Goal: Task Accomplishment & Management: Use online tool/utility

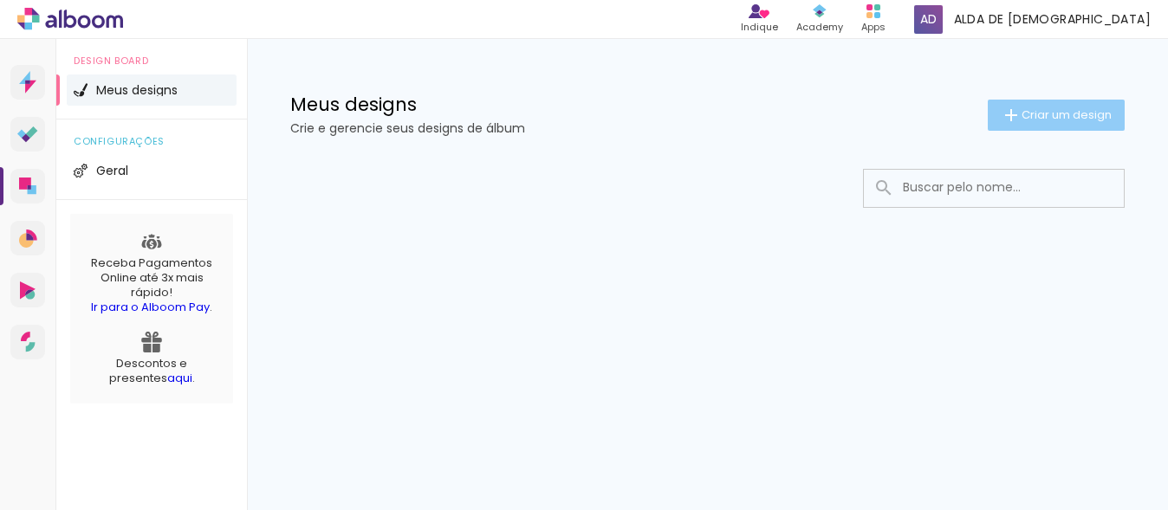
click at [1073, 115] on span "Criar um design" at bounding box center [1067, 114] width 90 height 11
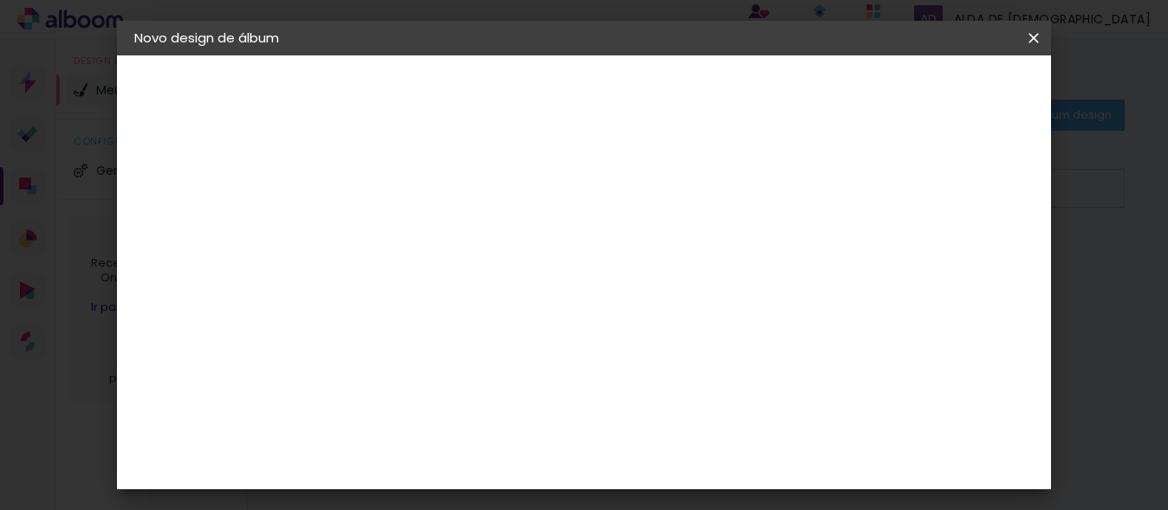
click at [418, 228] on input at bounding box center [418, 232] width 0 height 27
type input "Mostruario"
type paper-input "Mostruario"
click at [595, 86] on paper-button "Avançar" at bounding box center [552, 91] width 85 height 29
click at [459, 267] on input "[GEOGRAPHIC_DATA]" at bounding box center [454, 277] width 161 height 22
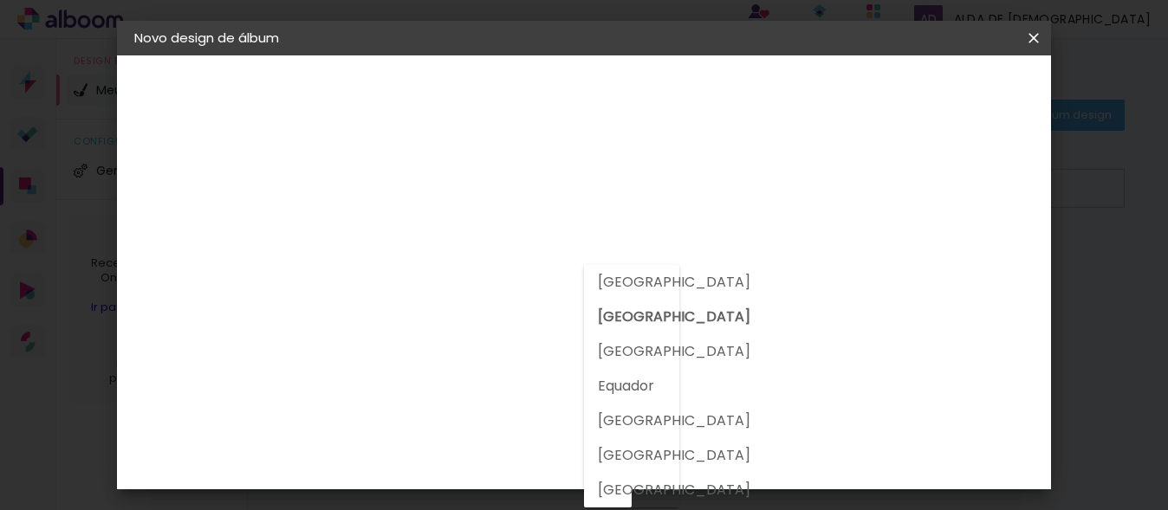
click at [459, 267] on input "[GEOGRAPHIC_DATA]" at bounding box center [454, 277] width 161 height 22
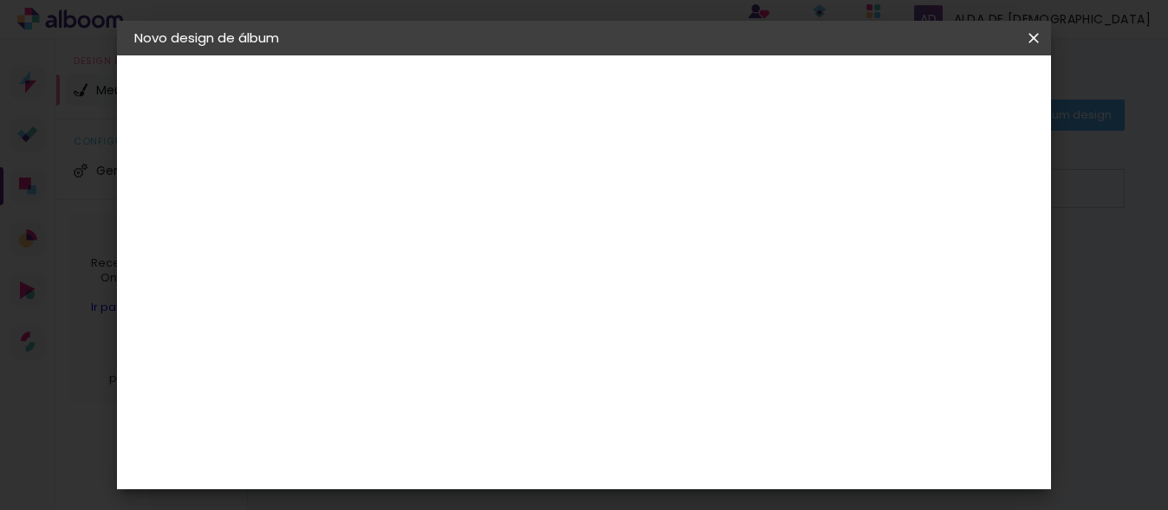
click at [491, 335] on input at bounding box center [461, 330] width 175 height 22
